Goal: Navigation & Orientation: Find specific page/section

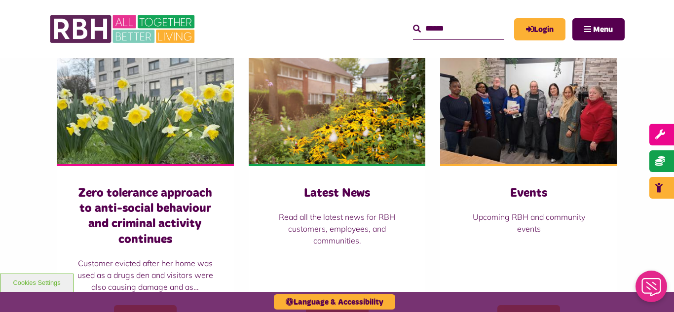
scroll to position [690, 0]
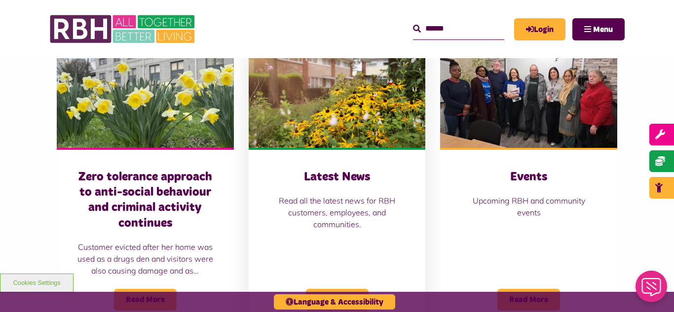
click at [343, 128] on img at bounding box center [337, 92] width 177 height 110
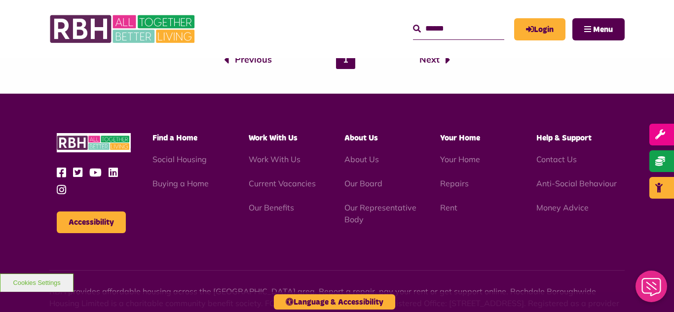
scroll to position [1006, 0]
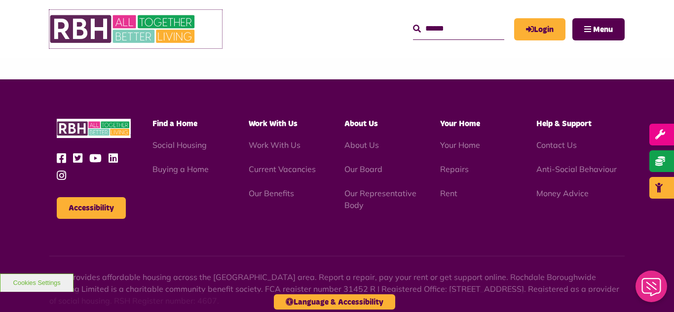
click at [117, 26] on img at bounding box center [123, 29] width 148 height 38
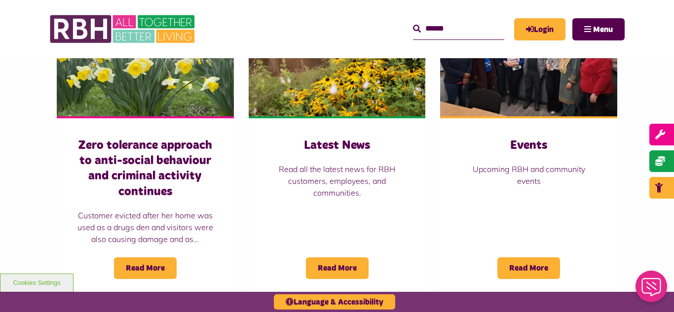
scroll to position [730, 0]
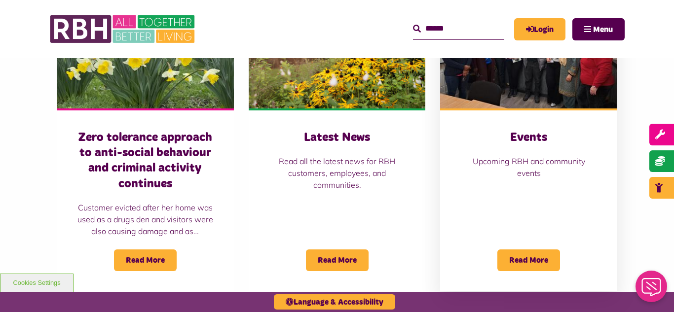
click at [504, 84] on img at bounding box center [528, 53] width 177 height 110
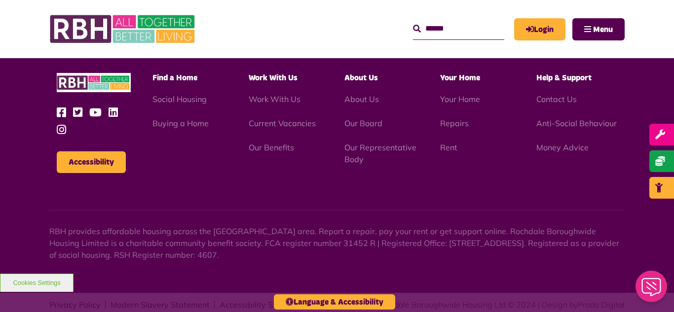
scroll to position [980, 0]
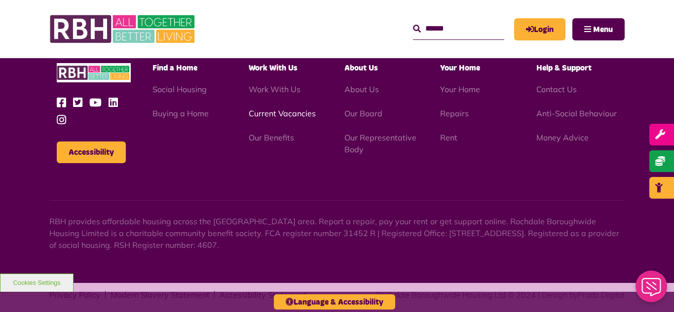
click at [284, 108] on link "Current Vacancies" at bounding box center [282, 113] width 67 height 10
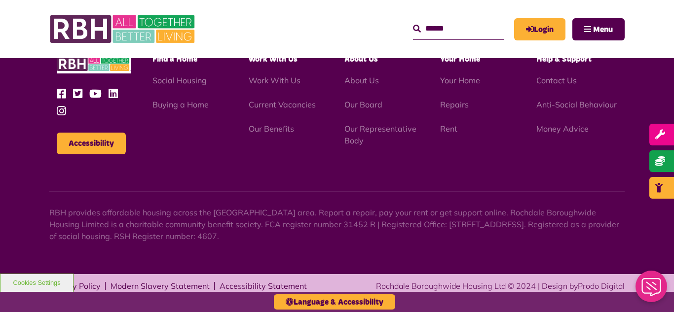
scroll to position [1411, 0]
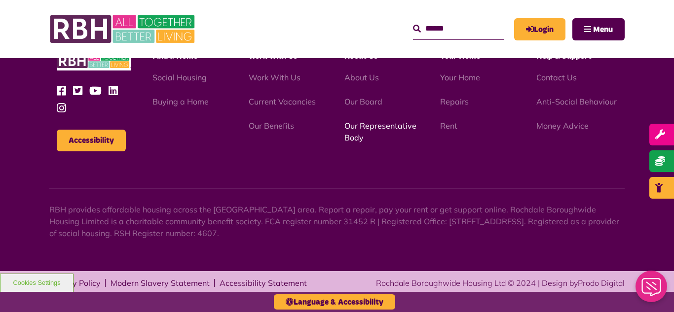
click at [362, 127] on link "Our Representative Body" at bounding box center [380, 132] width 72 height 22
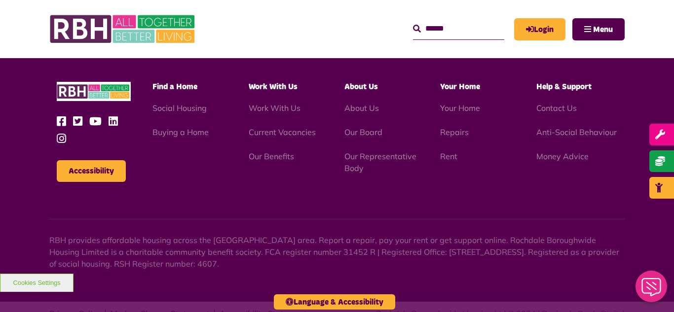
scroll to position [2863, 0]
